Goal: Information Seeking & Learning: Learn about a topic

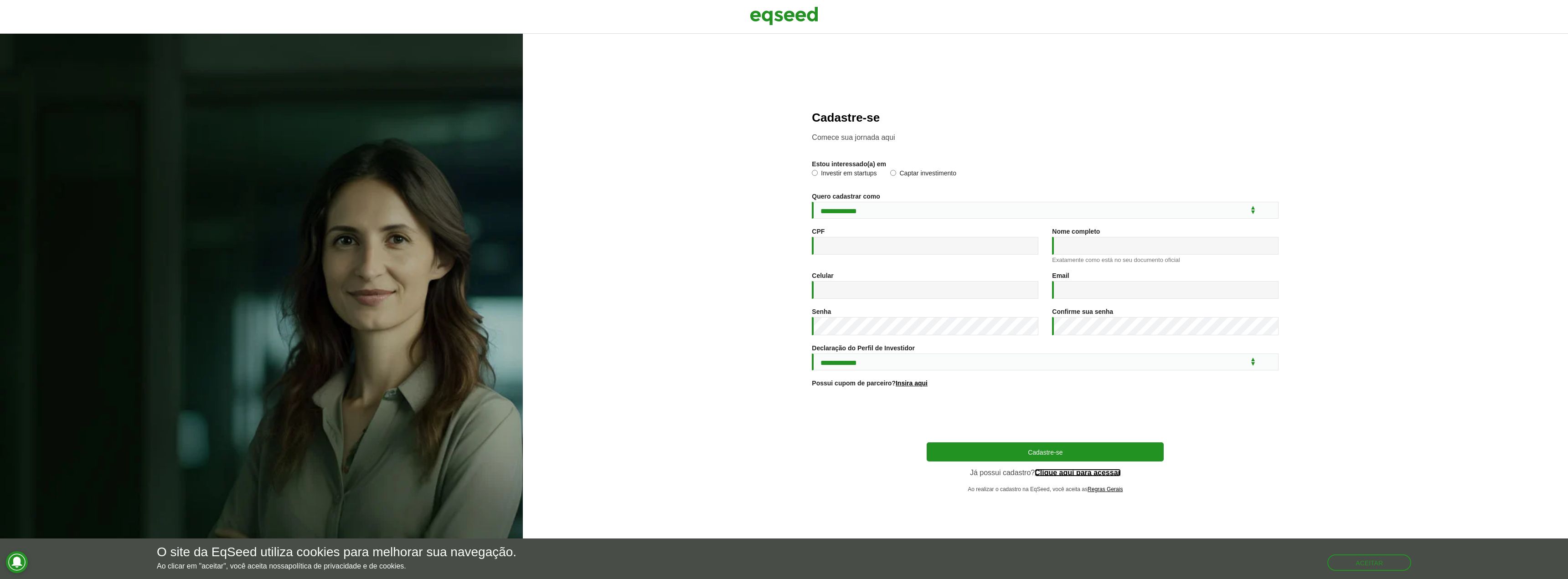
click at [1088, 474] on link "Clique aqui para acessar" at bounding box center [1078, 473] width 86 height 7
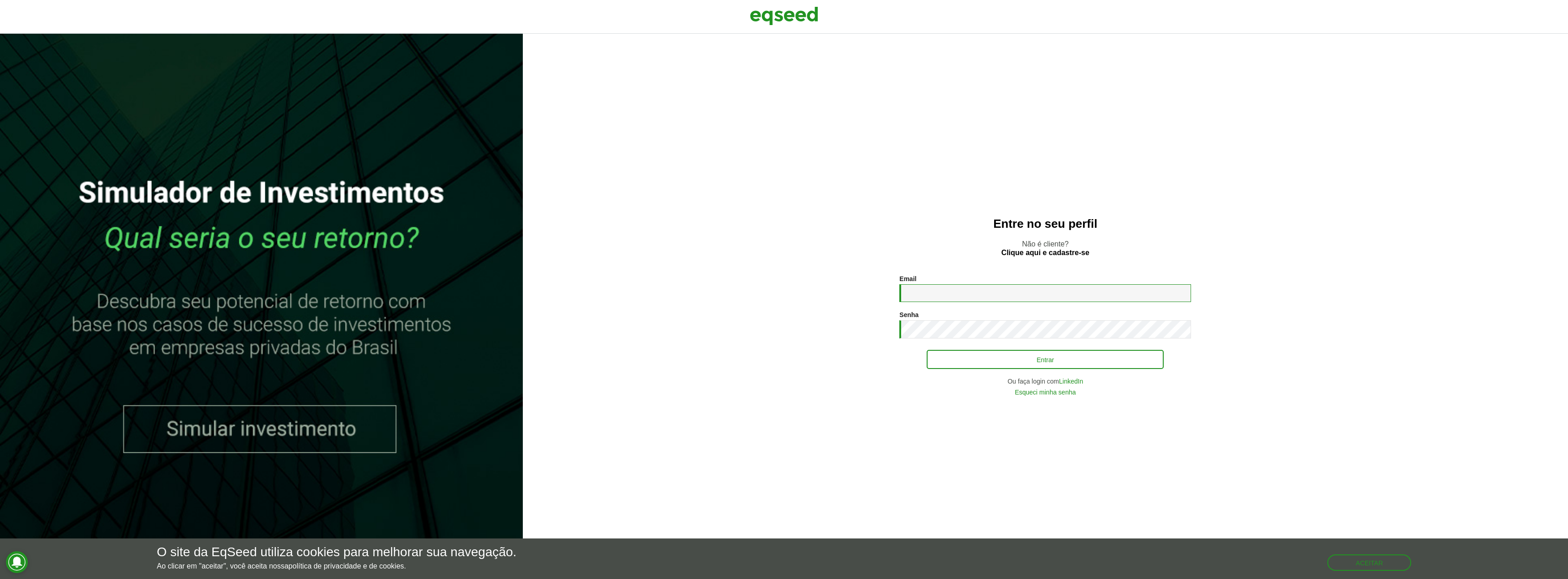
type input "**********"
click at [1032, 364] on button "Entrar" at bounding box center [1045, 359] width 237 height 17
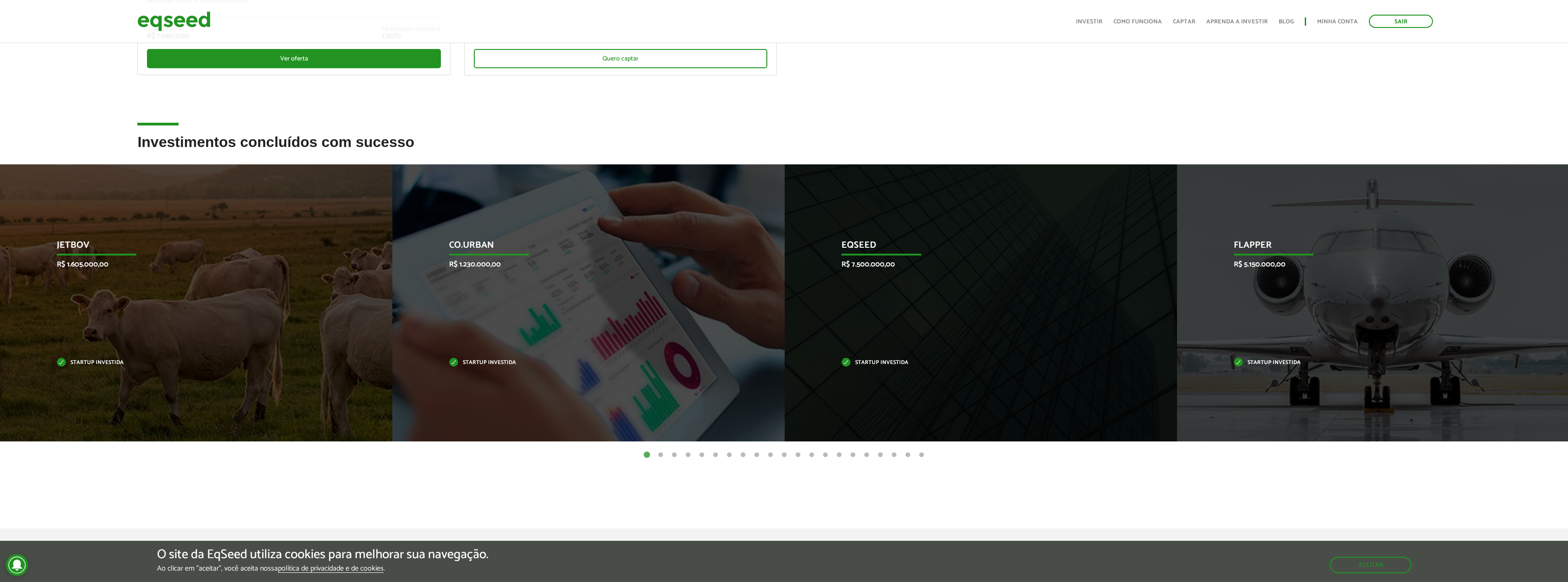
scroll to position [274, 0]
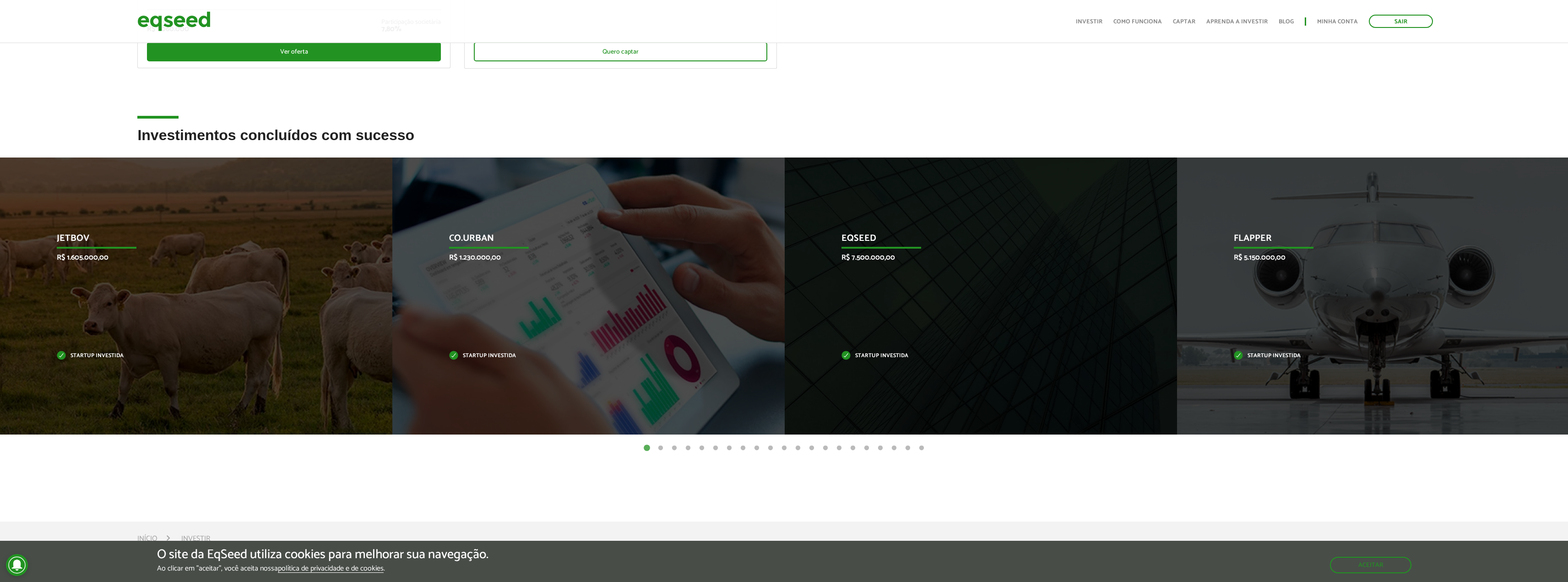
click at [662, 449] on button "2" at bounding box center [660, 448] width 9 height 9
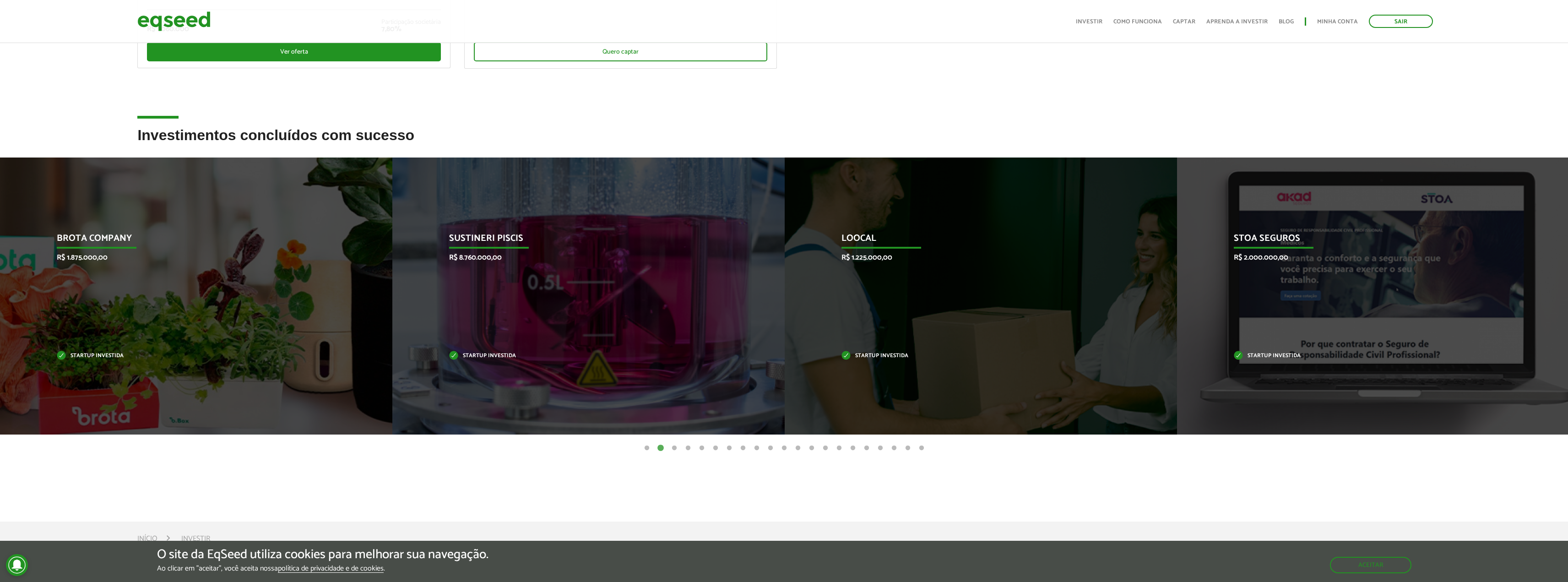
click at [674, 448] on button "3" at bounding box center [674, 448] width 9 height 9
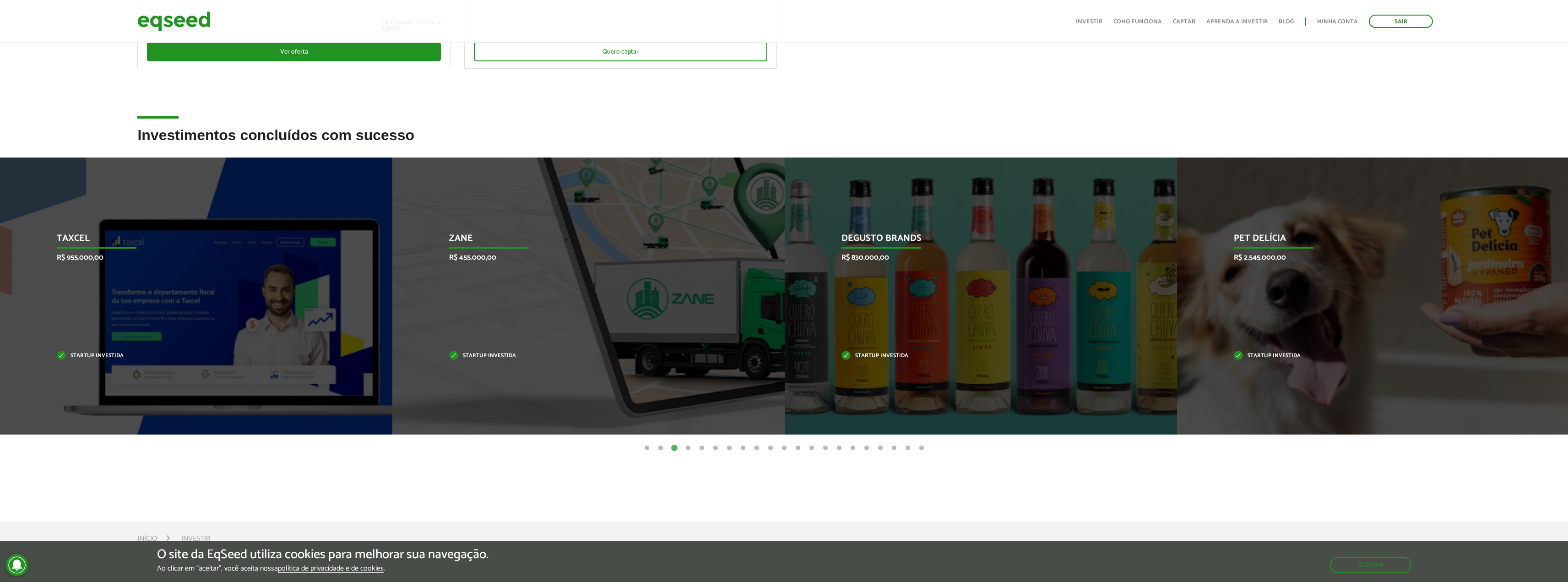
click at [688, 448] on button "4" at bounding box center [688, 448] width 9 height 9
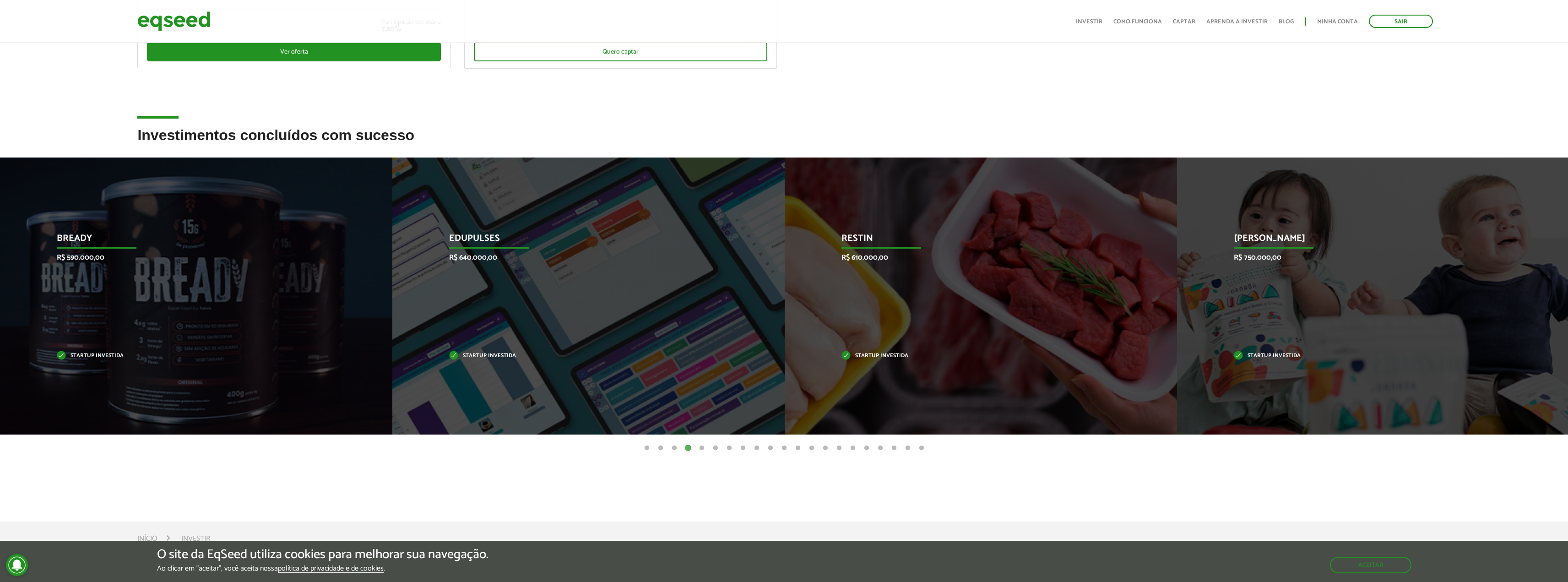
click at [704, 448] on button "5" at bounding box center [701, 448] width 9 height 9
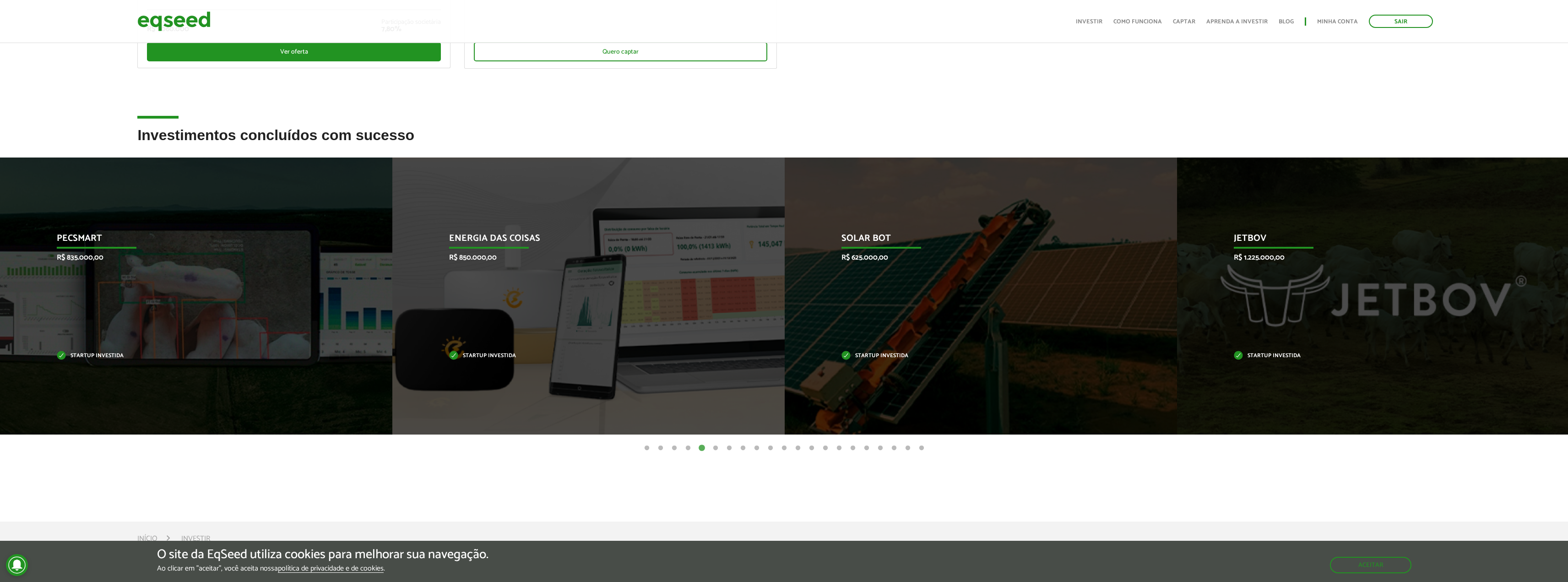
click at [715, 448] on button "6" at bounding box center [715, 448] width 9 height 9
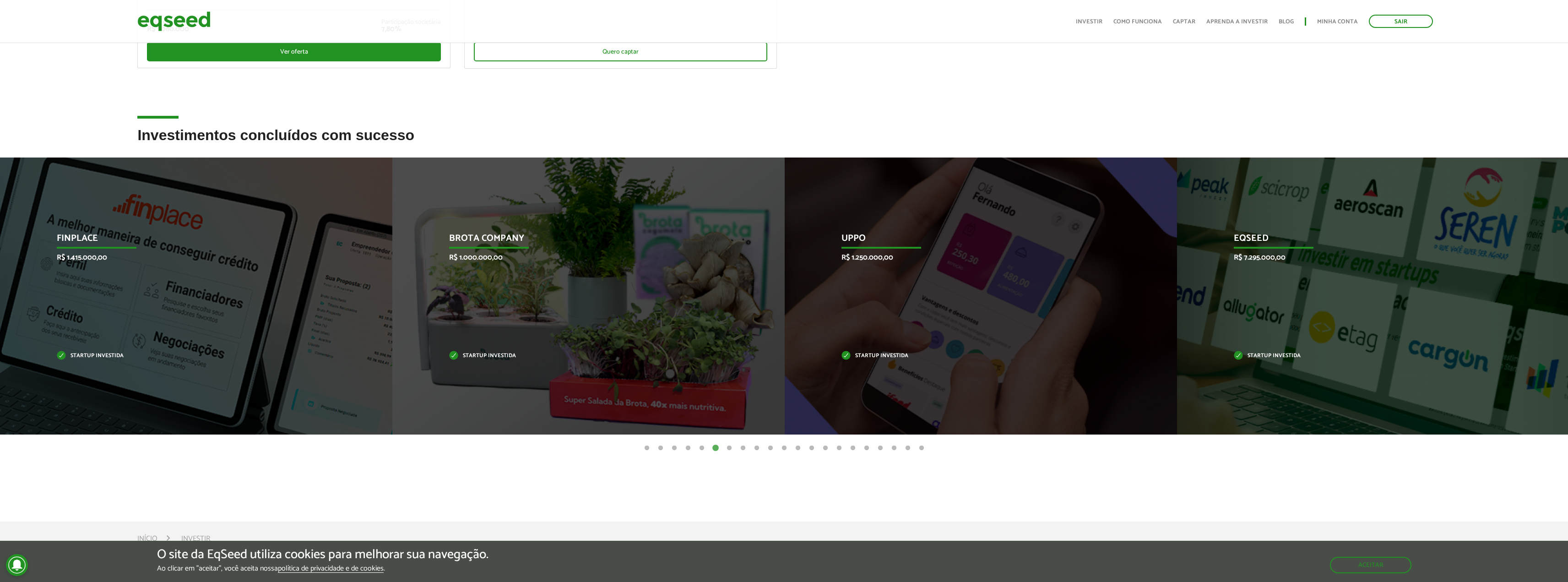
click at [730, 449] on button "7" at bounding box center [729, 448] width 9 height 9
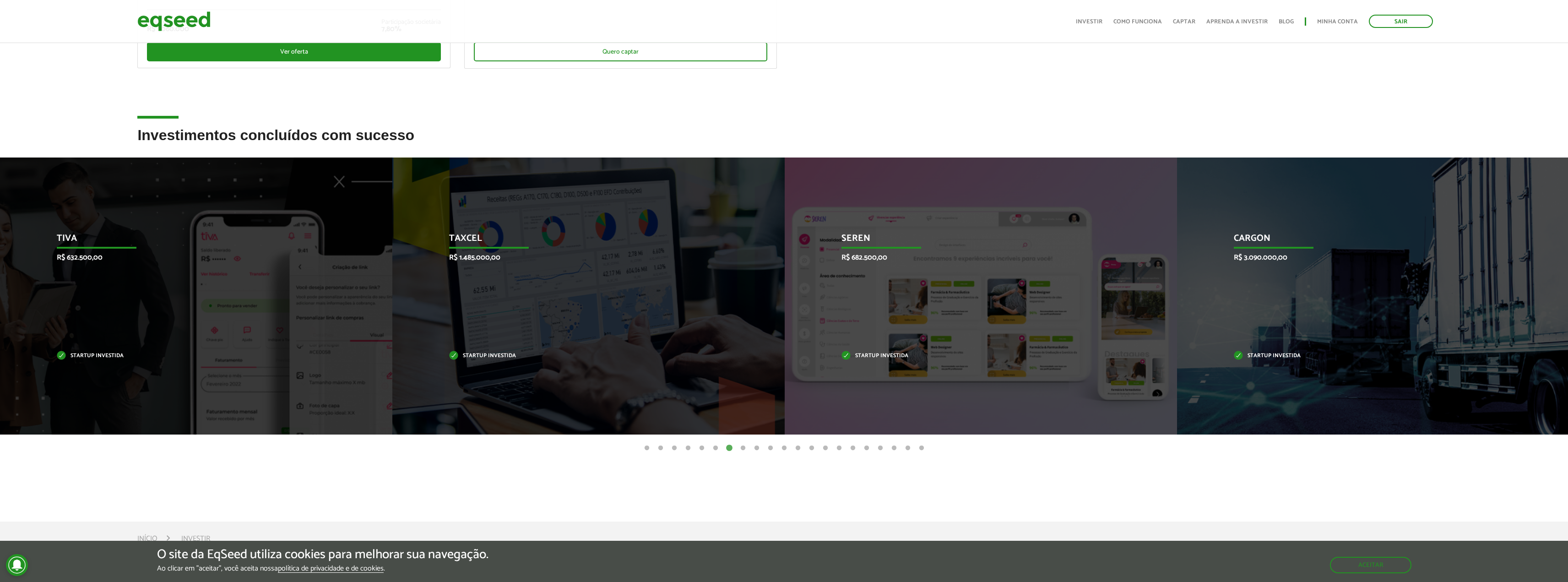
click at [741, 448] on button "8" at bounding box center [743, 448] width 9 height 9
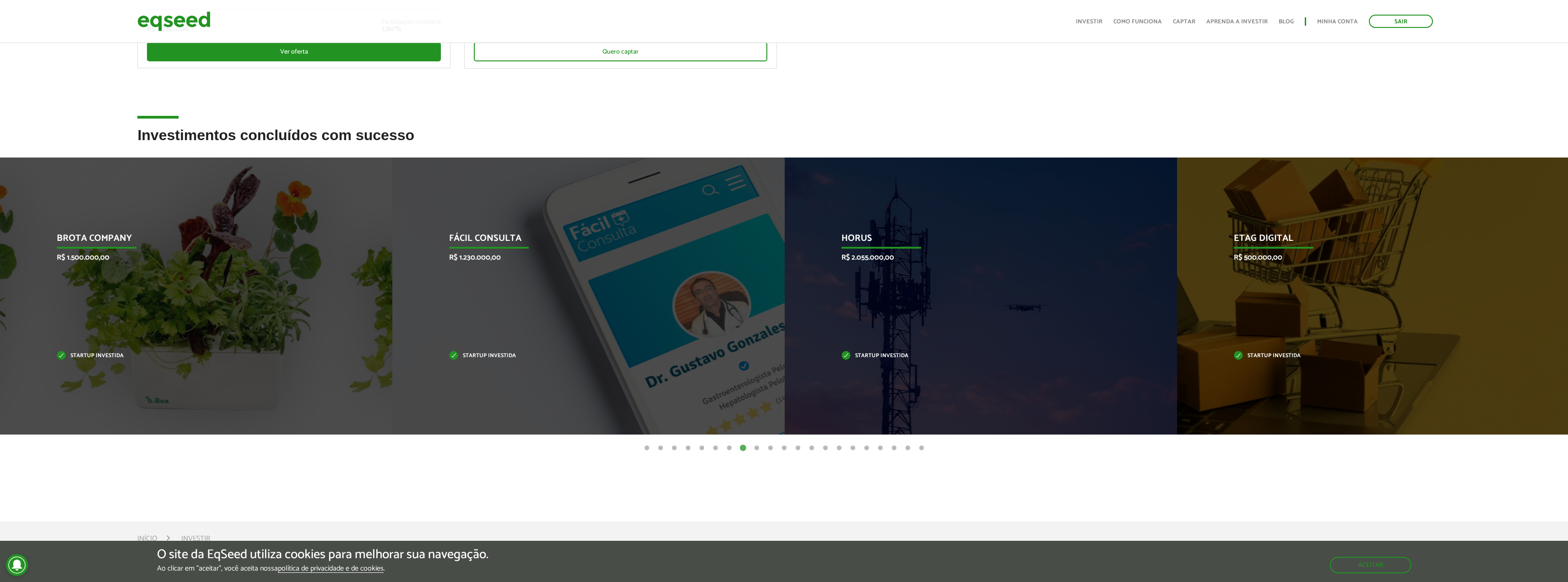
click at [756, 449] on button "9" at bounding box center [756, 448] width 9 height 9
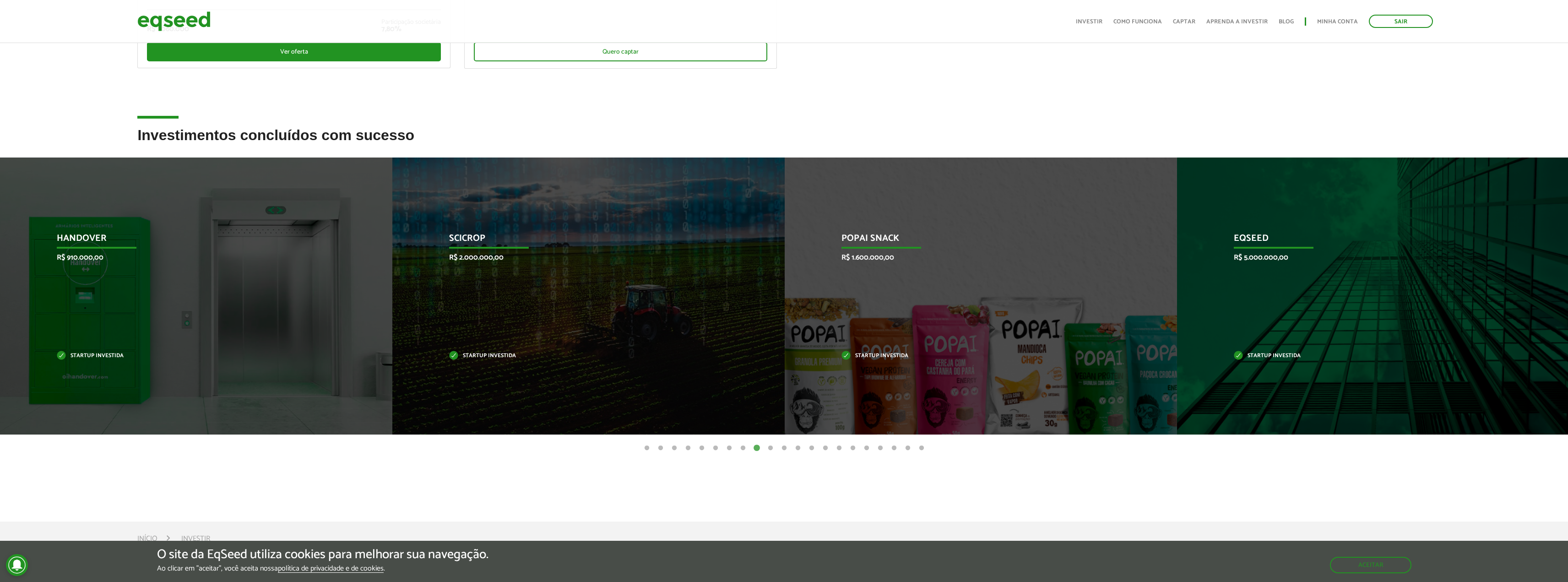
click at [773, 449] on button "10" at bounding box center [770, 448] width 9 height 9
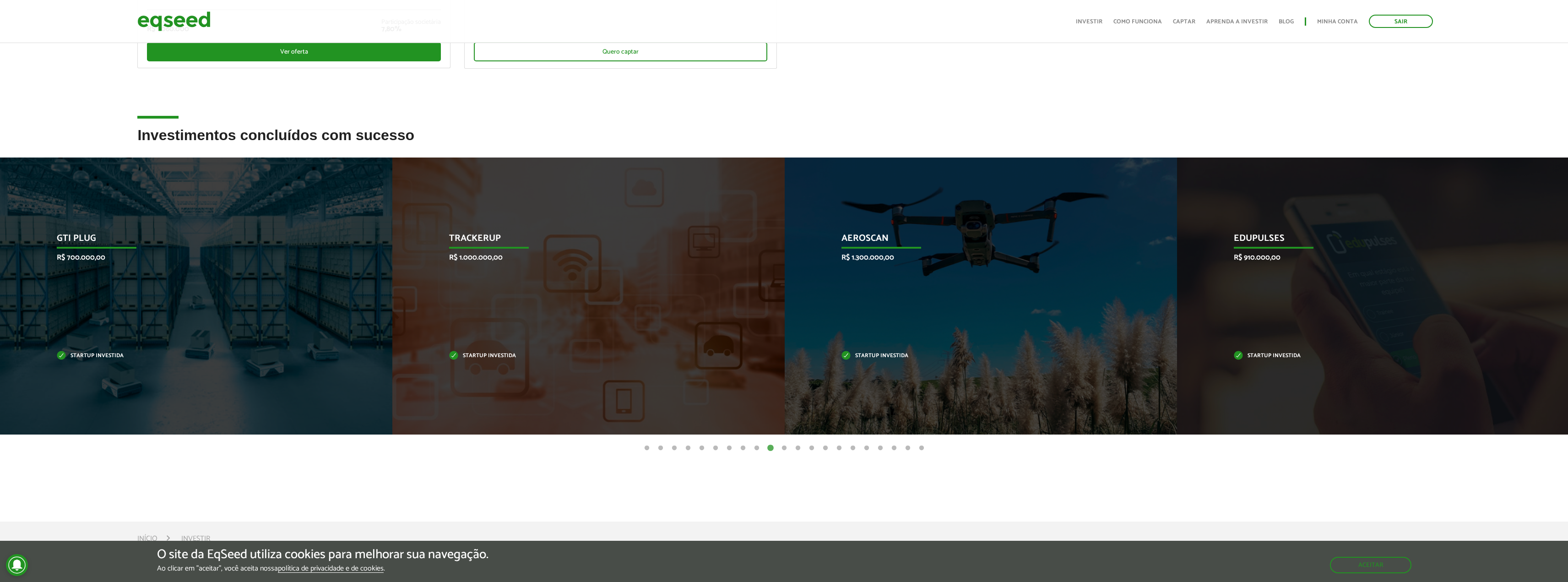
click at [783, 448] on button "11" at bounding box center [784, 448] width 9 height 9
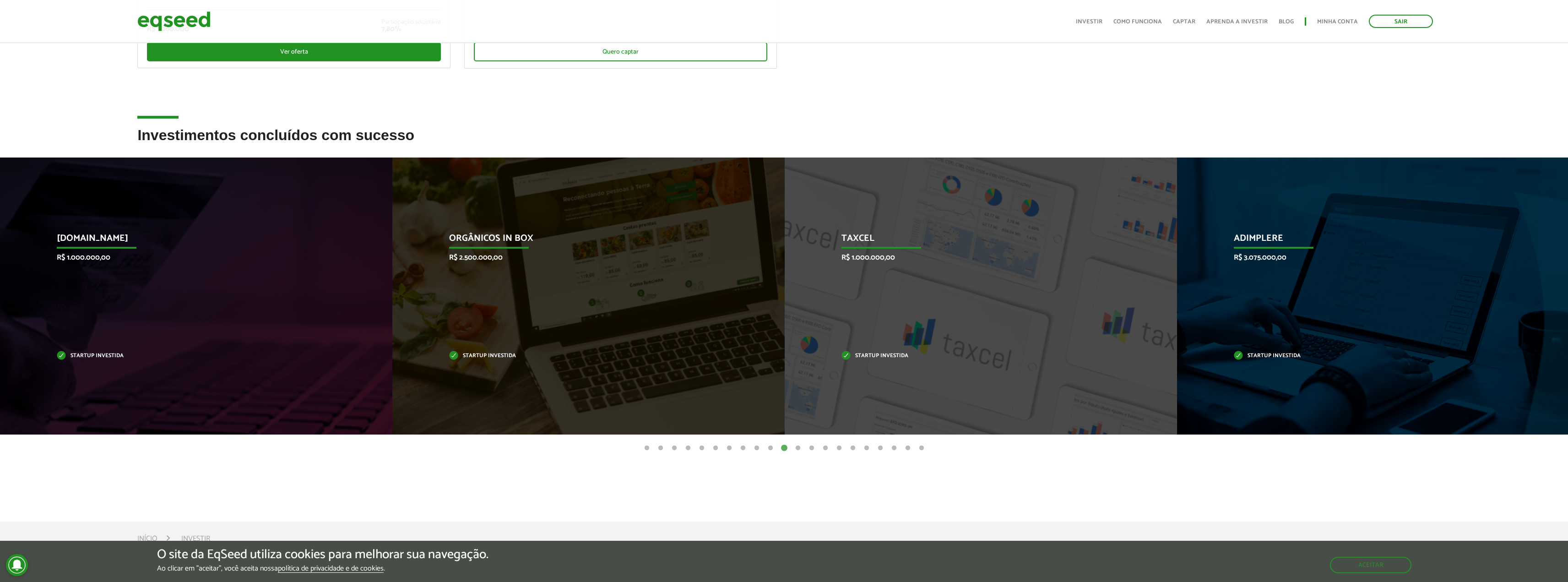
click at [799, 448] on button "12" at bounding box center [798, 448] width 9 height 9
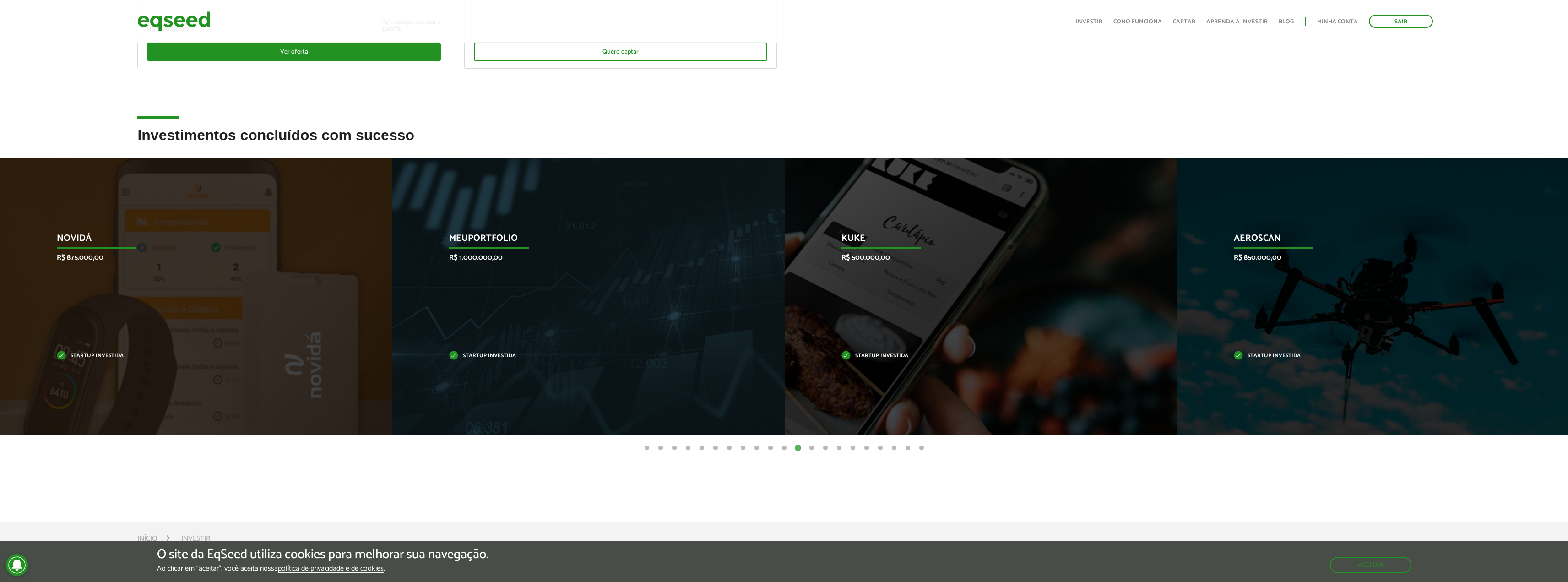
click at [811, 448] on button "13" at bounding box center [811, 448] width 9 height 9
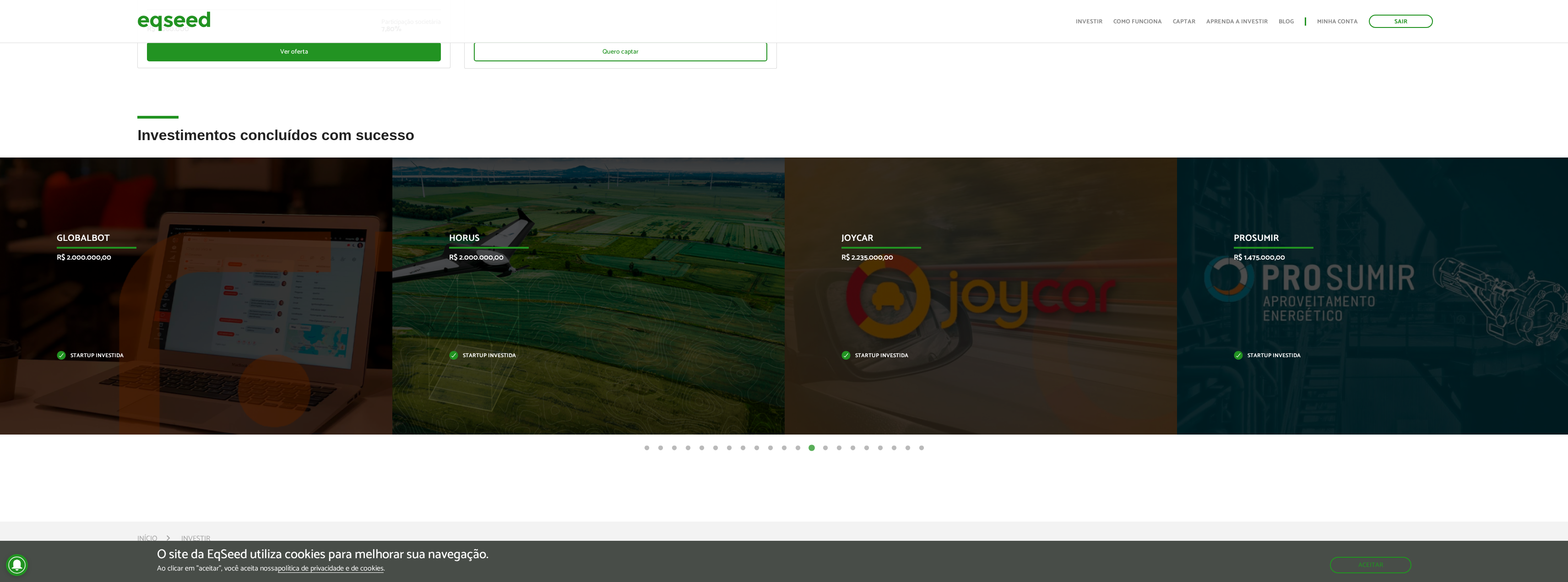
click at [824, 449] on button "14" at bounding box center [825, 448] width 9 height 9
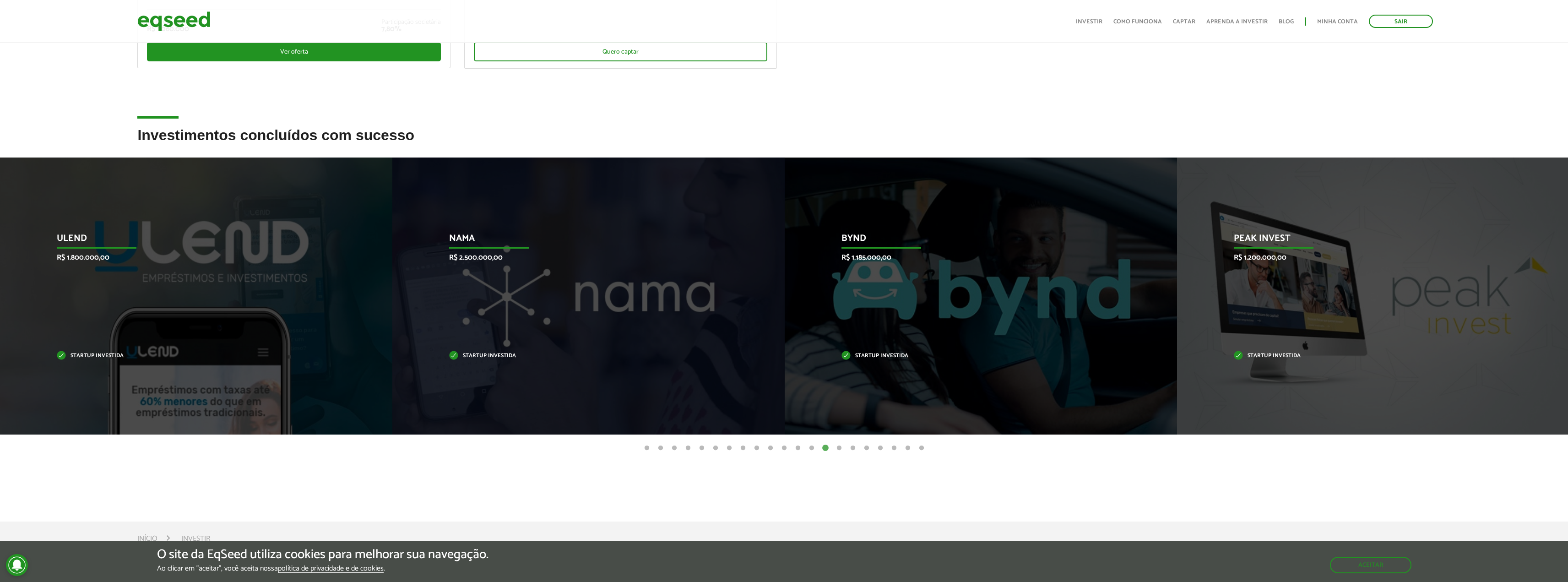
click at [839, 449] on button "15" at bounding box center [839, 448] width 9 height 9
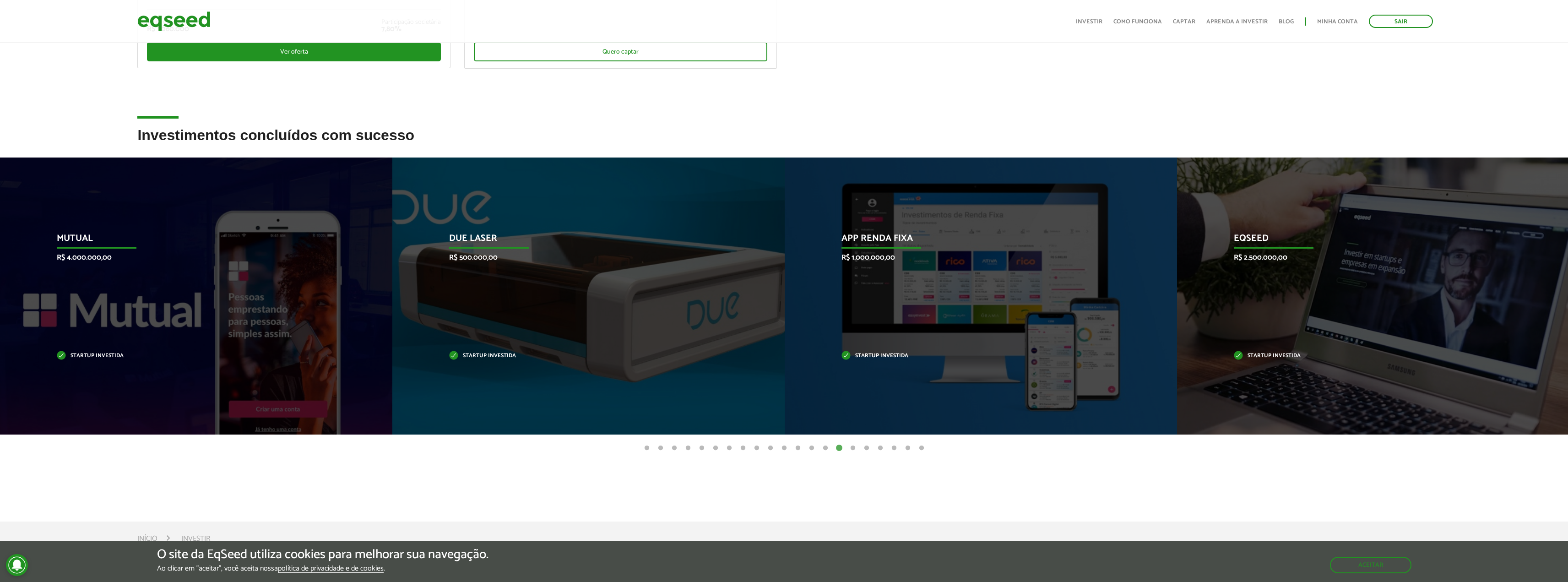
click at [855, 448] on button "16" at bounding box center [853, 448] width 9 height 9
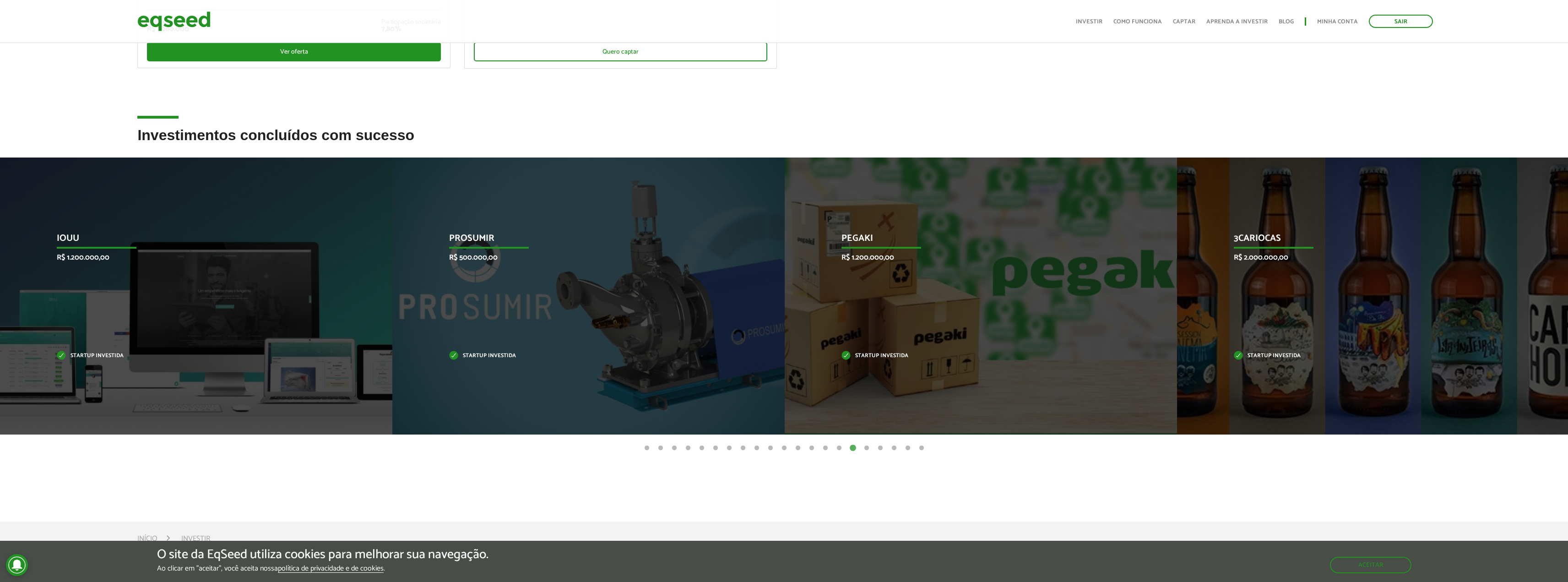
click at [865, 447] on button "17" at bounding box center [866, 448] width 9 height 9
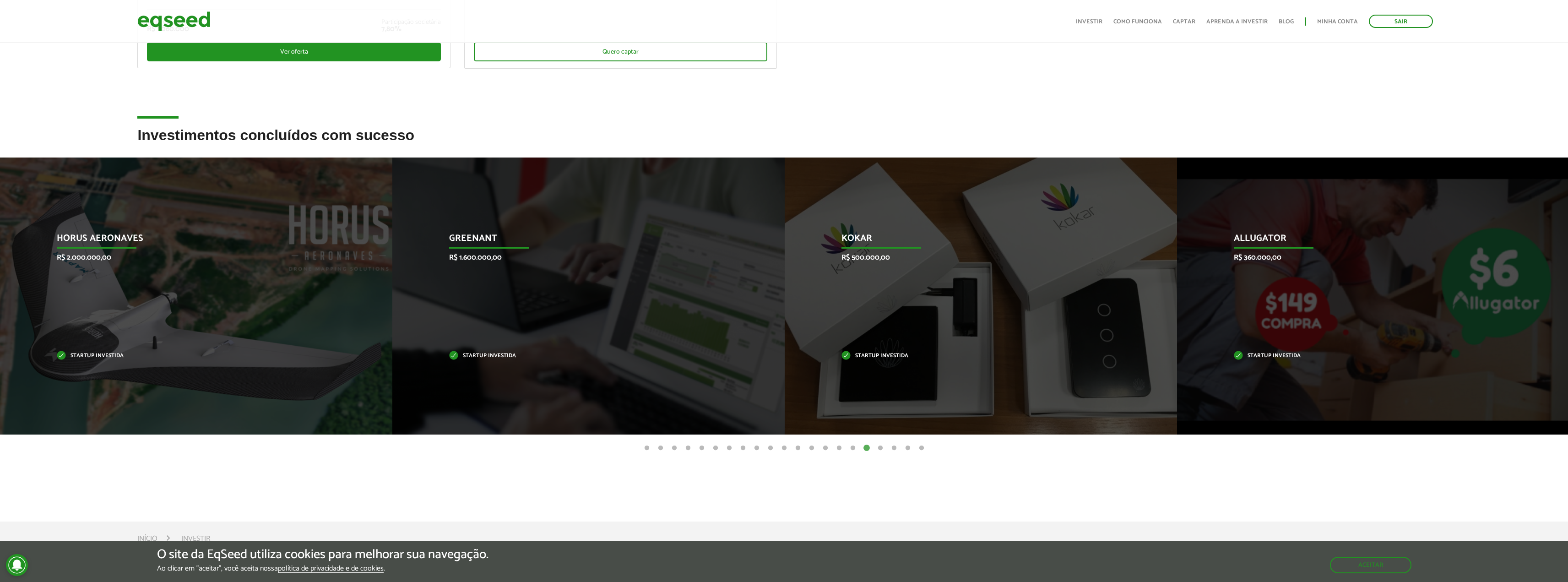
click at [878, 448] on button "18" at bounding box center [880, 448] width 9 height 9
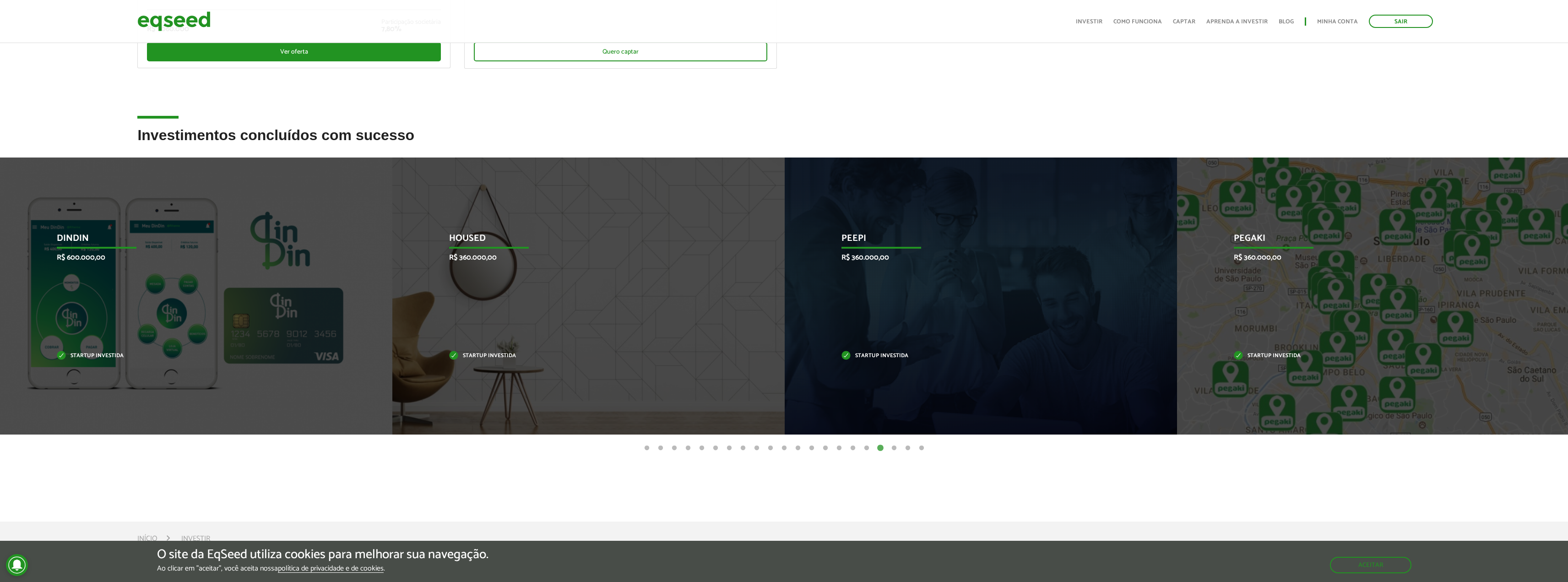
click at [894, 448] on button "19" at bounding box center [894, 448] width 9 height 9
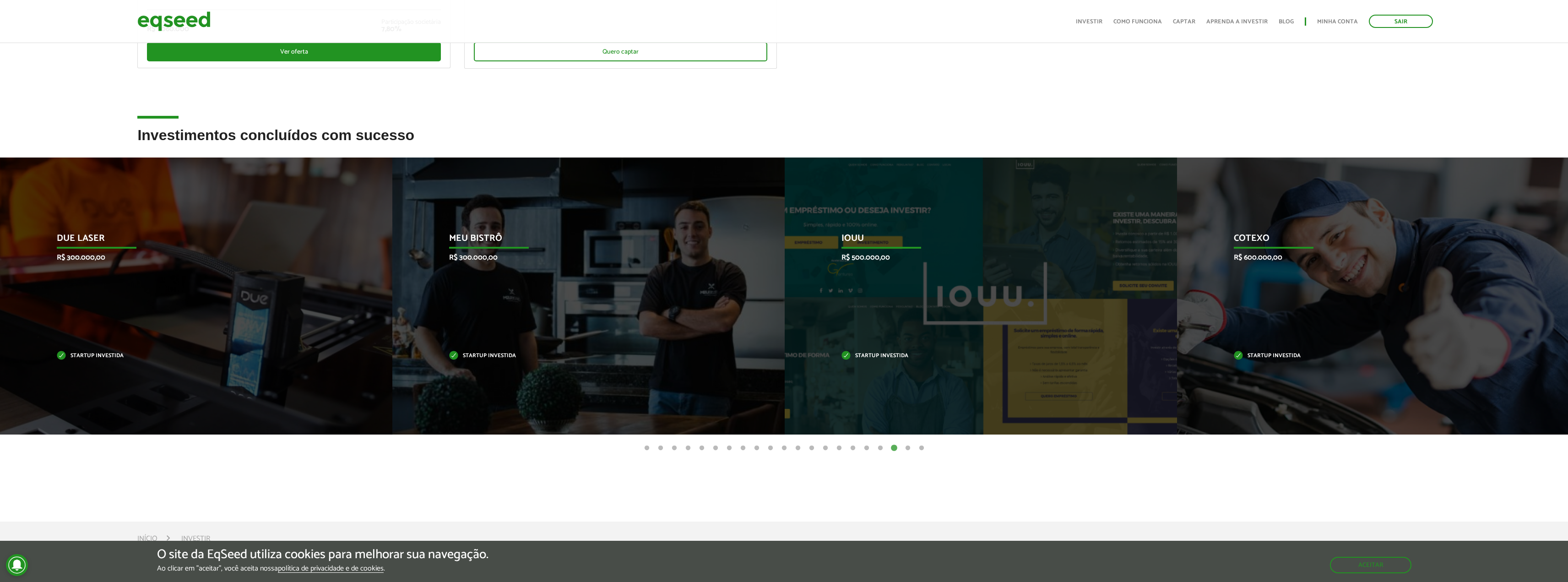
click at [910, 449] on button "20" at bounding box center [907, 448] width 9 height 9
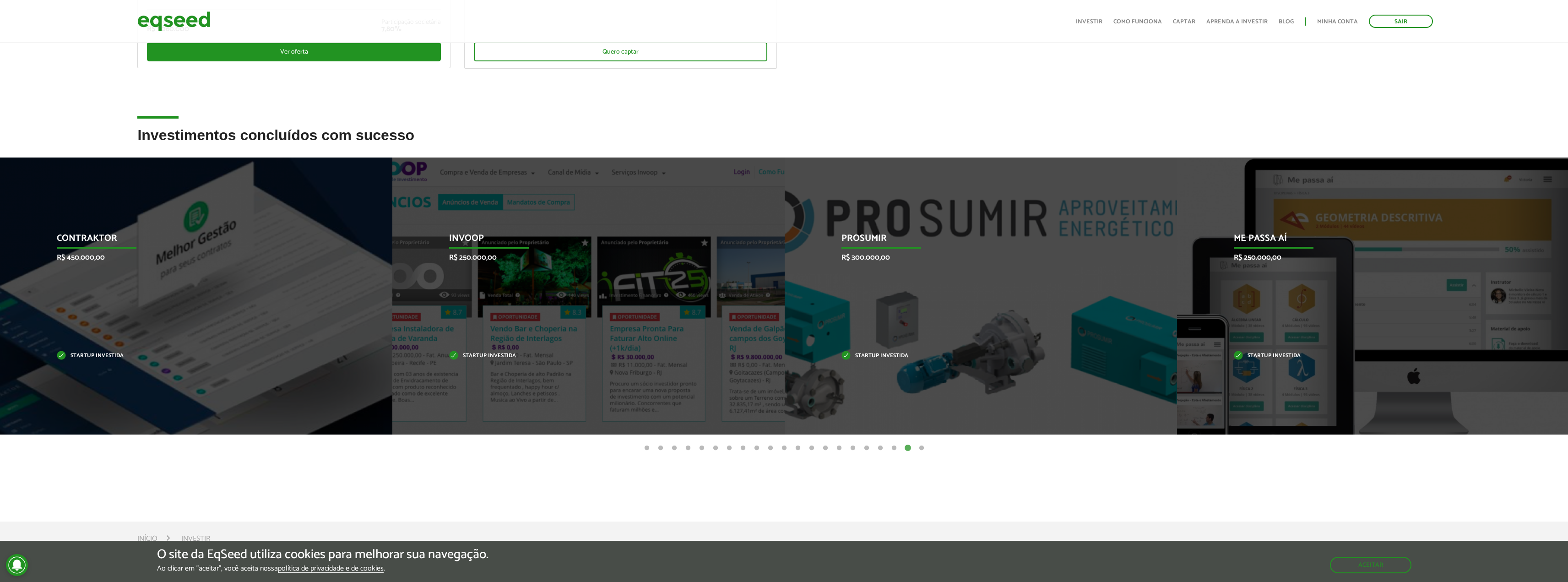
click at [920, 449] on button "21" at bounding box center [921, 448] width 9 height 9
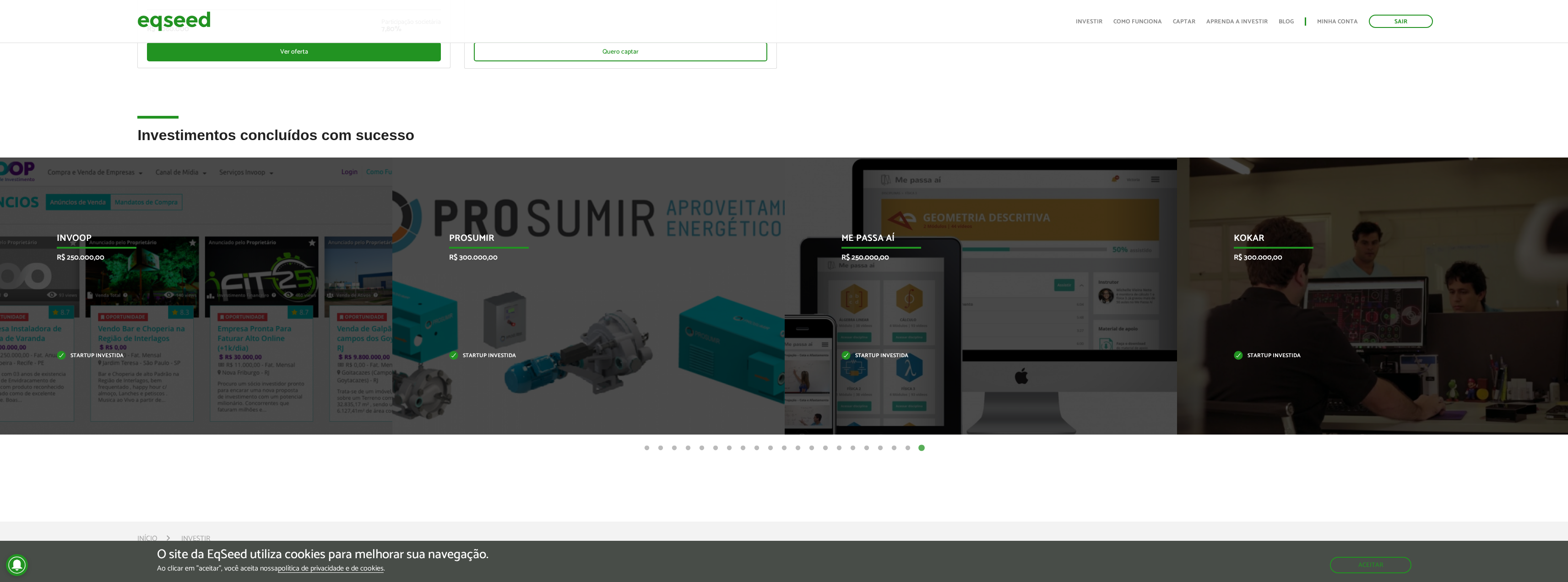
click at [648, 444] on button "1" at bounding box center [647, 448] width 9 height 9
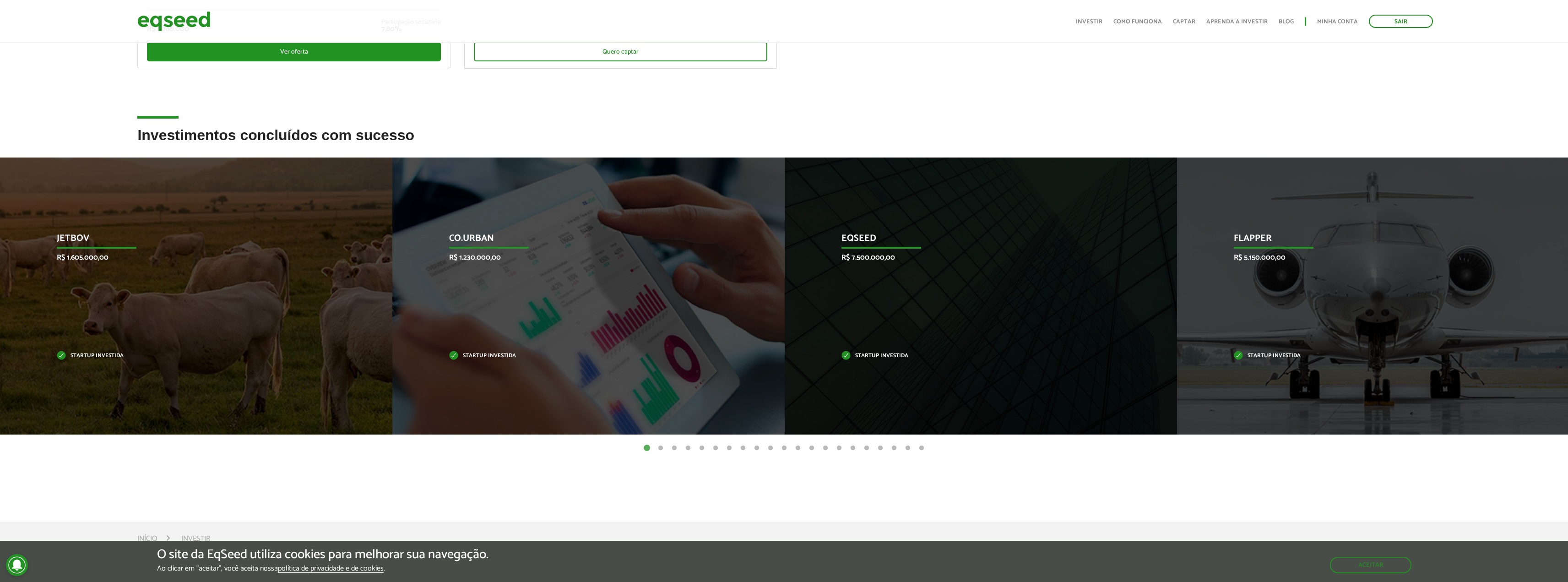
click at [660, 448] on button "2" at bounding box center [660, 448] width 9 height 9
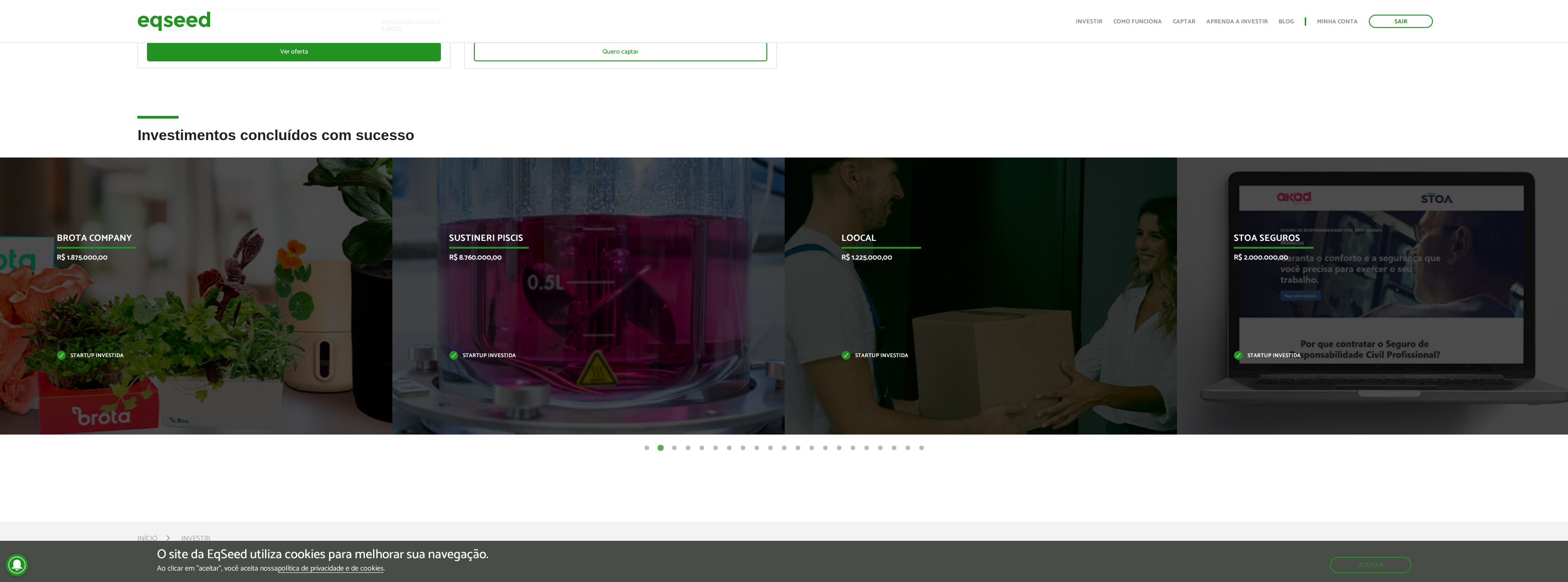
click at [672, 448] on button "3" at bounding box center [674, 448] width 9 height 9
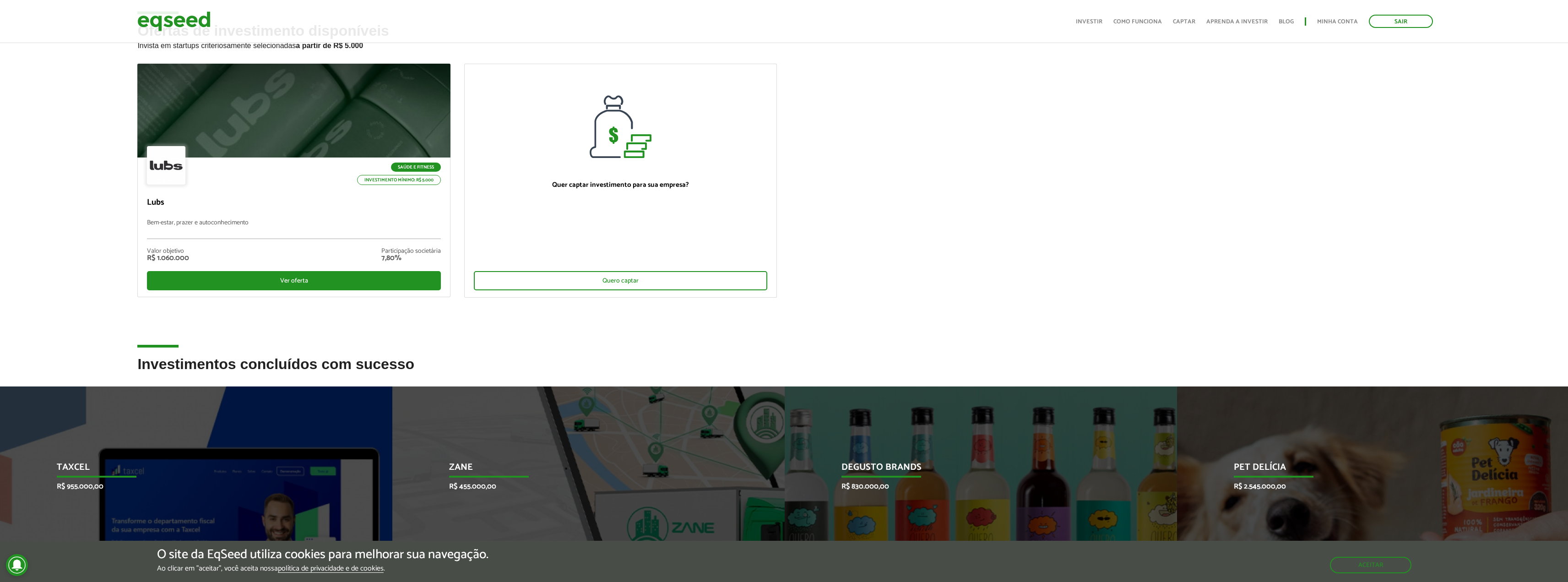
scroll to position [0, 0]
